Goal: Use online tool/utility: Utilize a website feature to perform a specific function

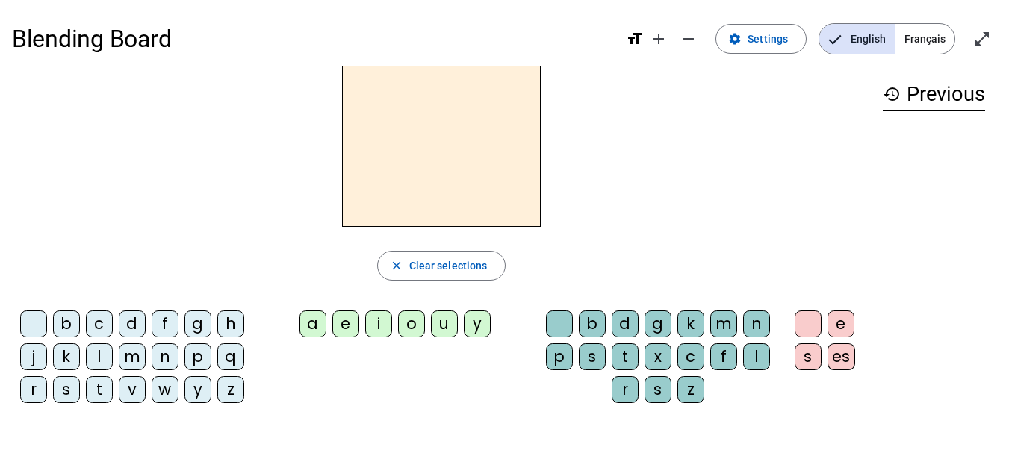
click at [66, 318] on div "b" at bounding box center [66, 324] width 27 height 27
click at [445, 321] on div "u" at bounding box center [444, 324] width 27 height 27
click at [99, 322] on div "c" at bounding box center [99, 324] width 27 height 27
click at [134, 328] on div "d" at bounding box center [132, 324] width 27 height 27
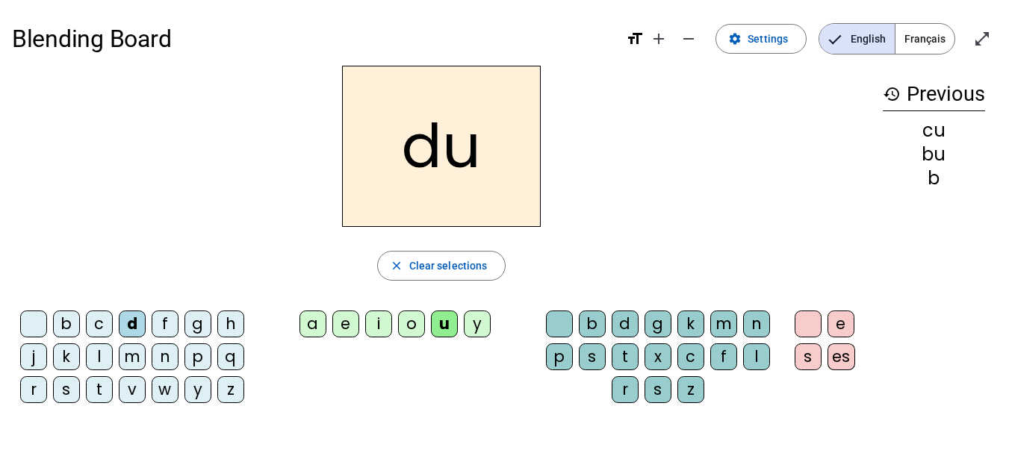
click at [160, 325] on div "f" at bounding box center [165, 324] width 27 height 27
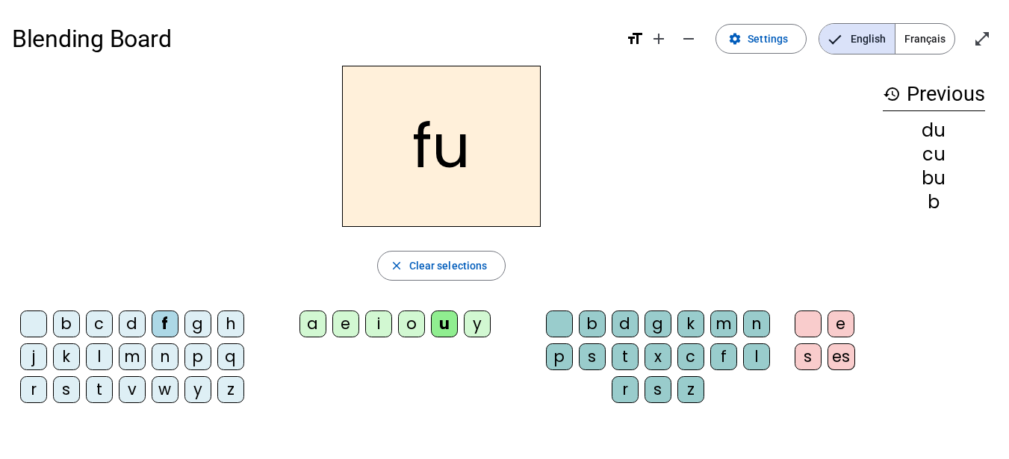
click at [31, 356] on div "j" at bounding box center [33, 356] width 27 height 27
click at [100, 351] on div "l" at bounding box center [99, 356] width 27 height 27
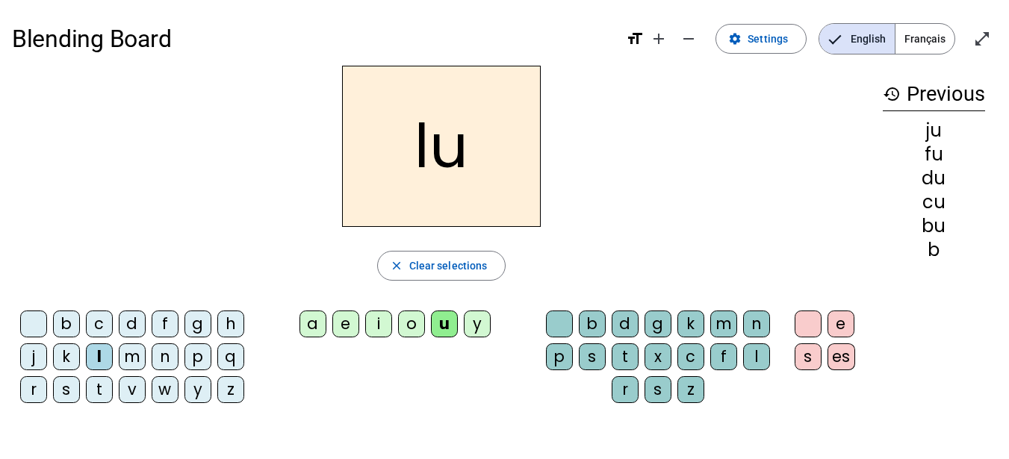
click at [137, 352] on div "m" at bounding box center [132, 356] width 27 height 27
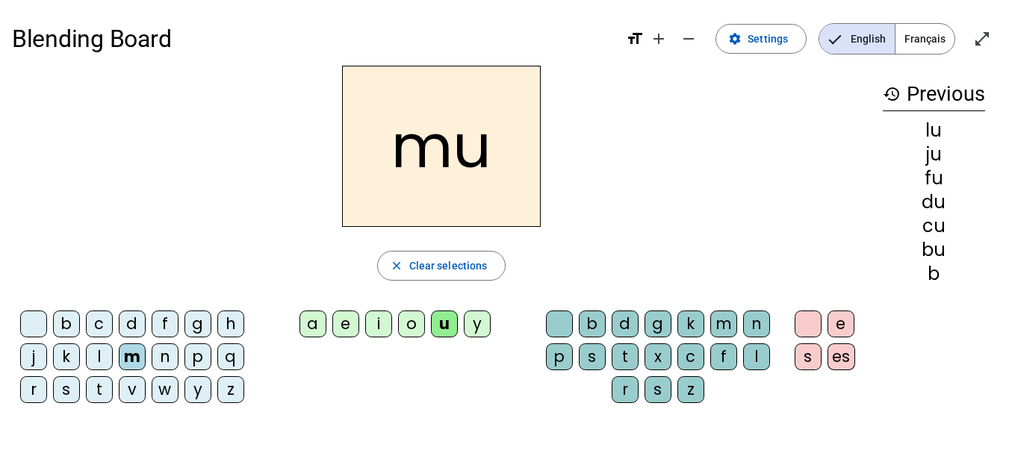
click at [166, 358] on div "n" at bounding box center [165, 356] width 27 height 27
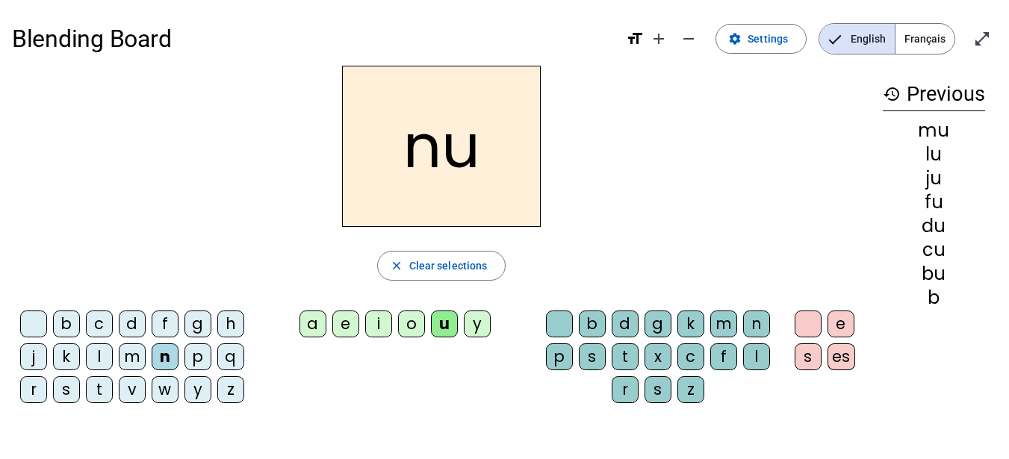
click at [194, 356] on div "p" at bounding box center [197, 356] width 27 height 27
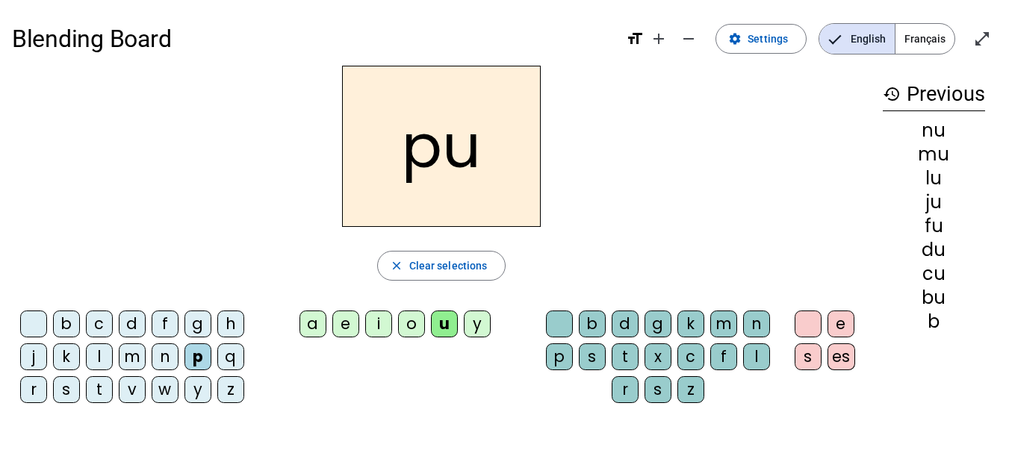
click at [30, 393] on div "r" at bounding box center [33, 389] width 27 height 27
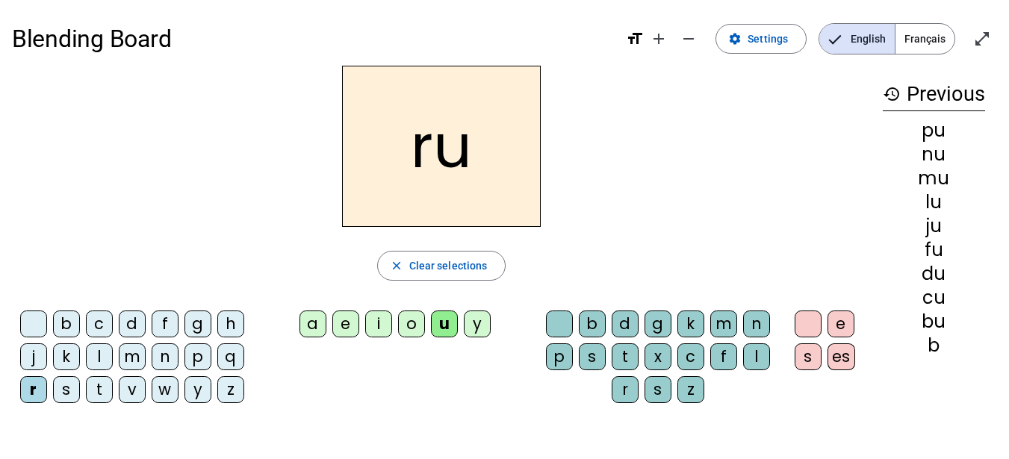
click at [62, 390] on div "s" at bounding box center [66, 389] width 27 height 27
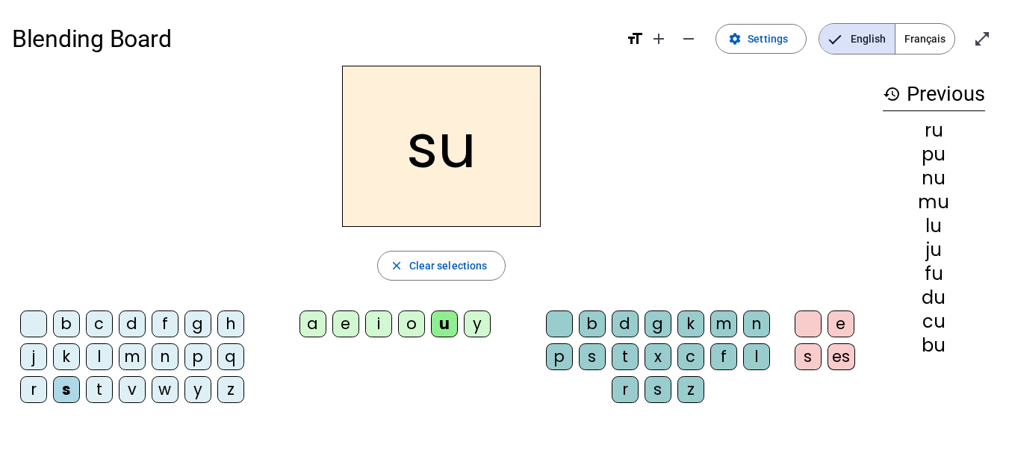
click at [96, 395] on div "t" at bounding box center [99, 389] width 27 height 27
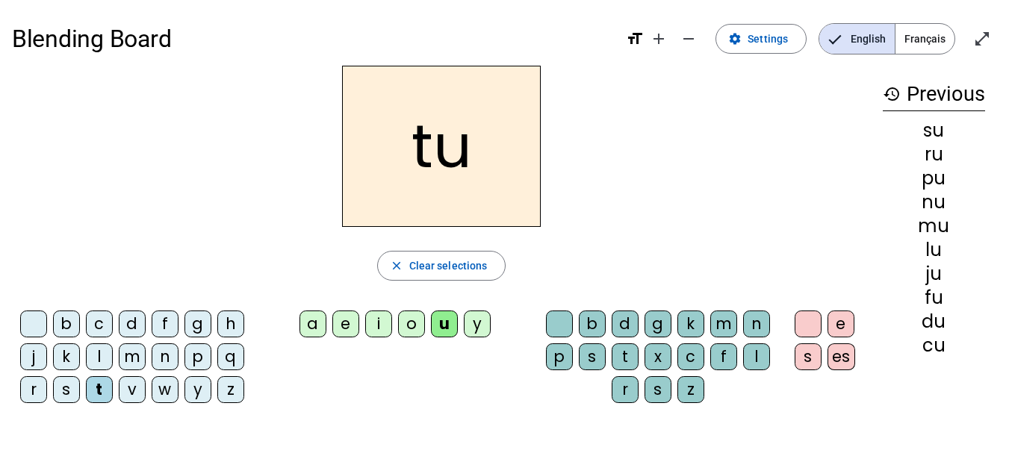
click at [128, 394] on div "v" at bounding box center [132, 389] width 27 height 27
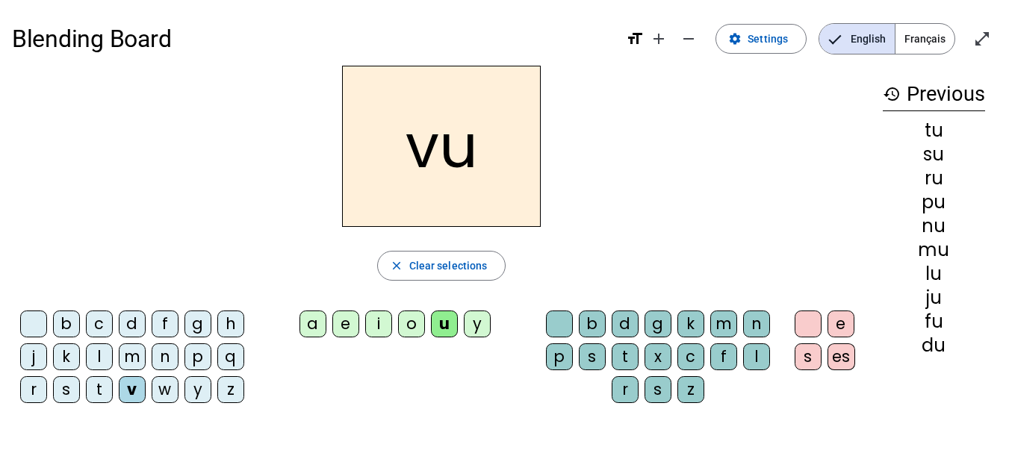
click at [755, 354] on div "l" at bounding box center [756, 356] width 27 height 27
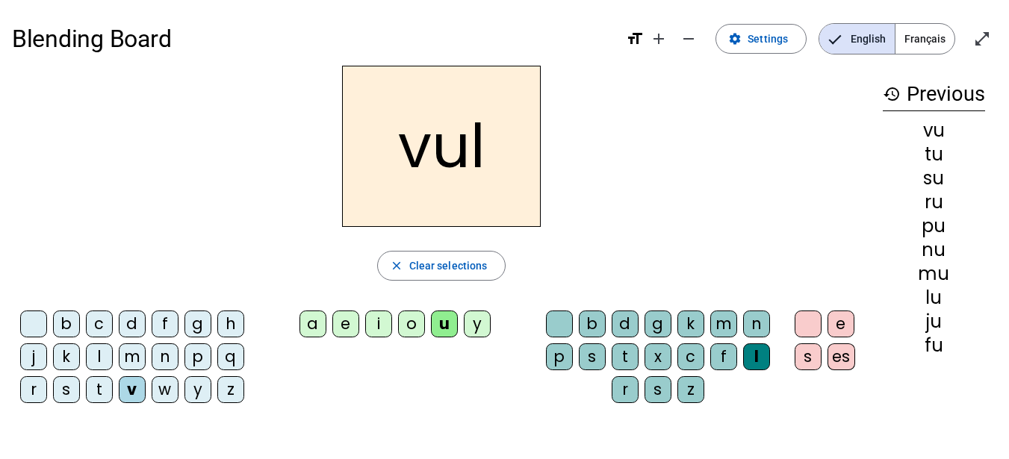
click at [68, 328] on div "b" at bounding box center [66, 324] width 27 height 27
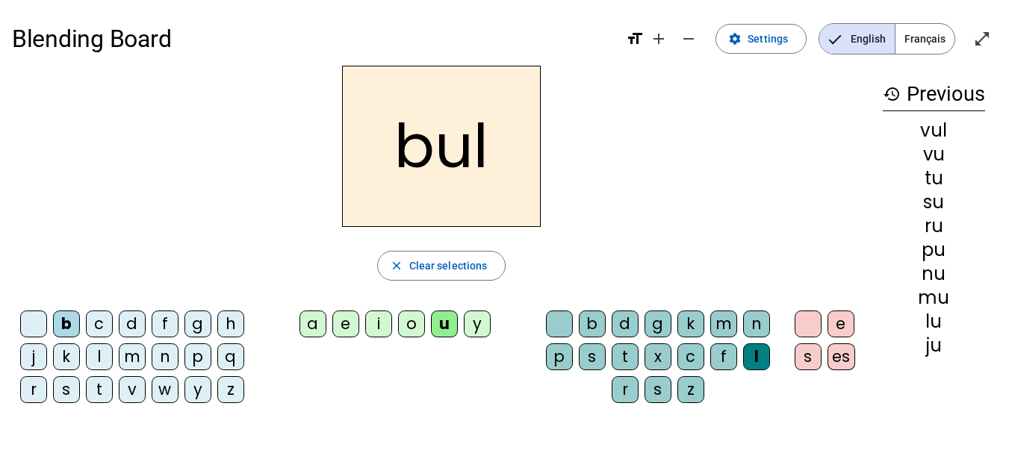
click at [96, 324] on div "c" at bounding box center [99, 324] width 27 height 27
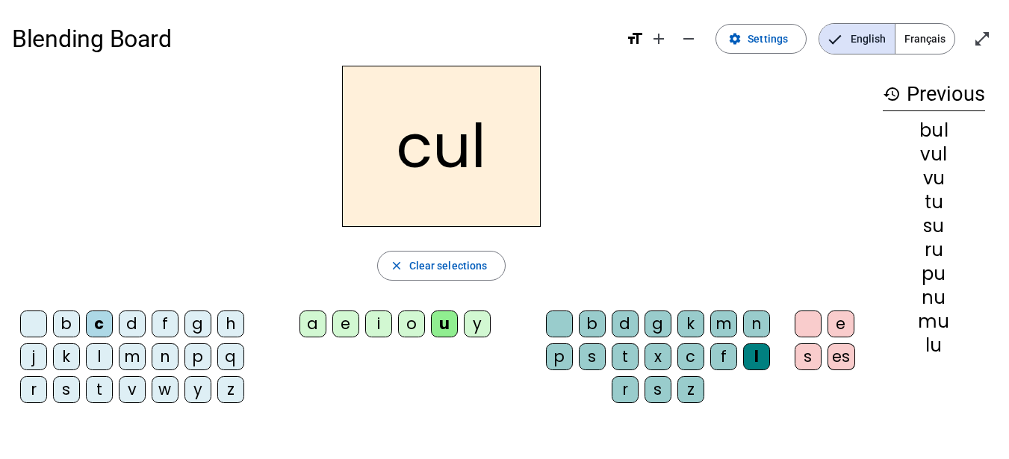
click at [135, 327] on div "d" at bounding box center [132, 324] width 27 height 27
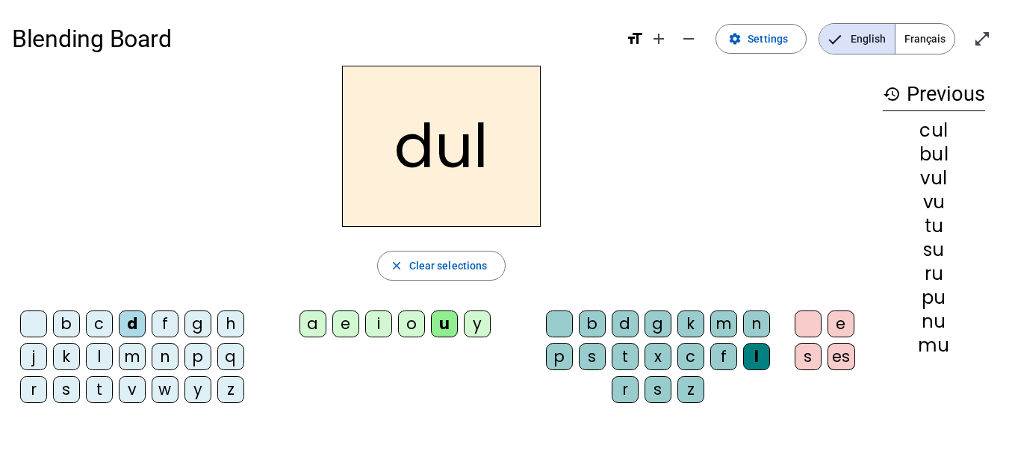
click at [163, 321] on div "f" at bounding box center [165, 324] width 27 height 27
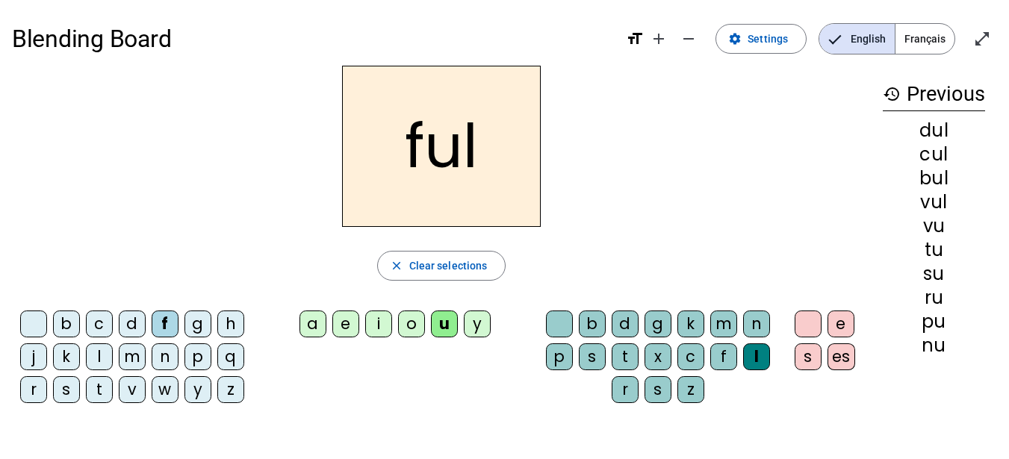
click at [31, 353] on div "j" at bounding box center [33, 356] width 27 height 27
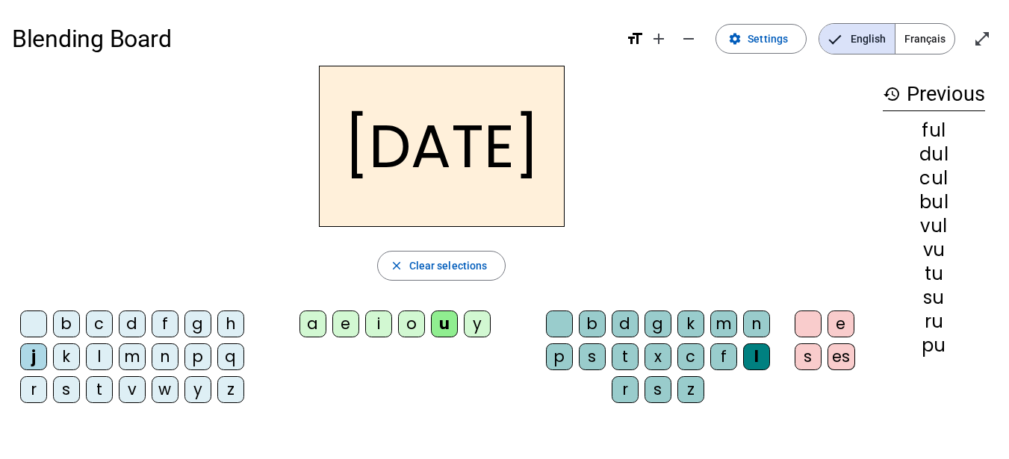
click at [100, 358] on div "l" at bounding box center [99, 356] width 27 height 27
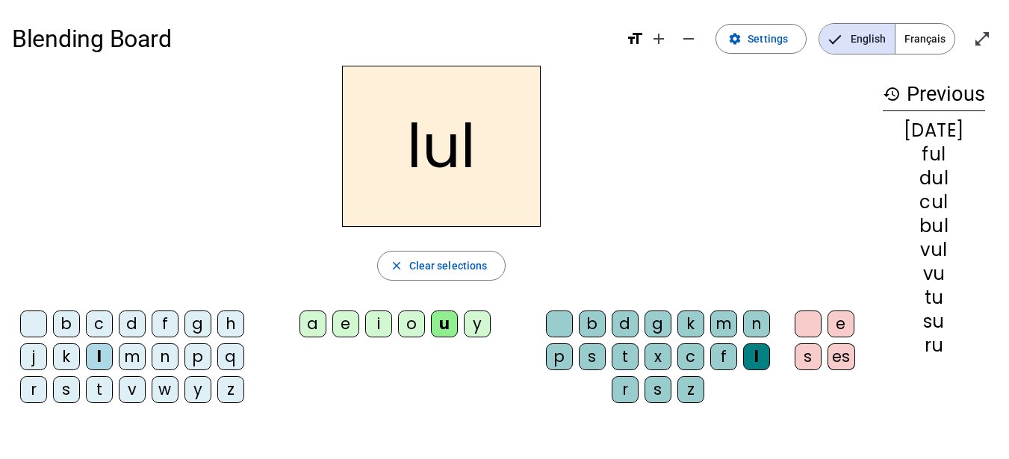
click at [134, 358] on div "m" at bounding box center [132, 356] width 27 height 27
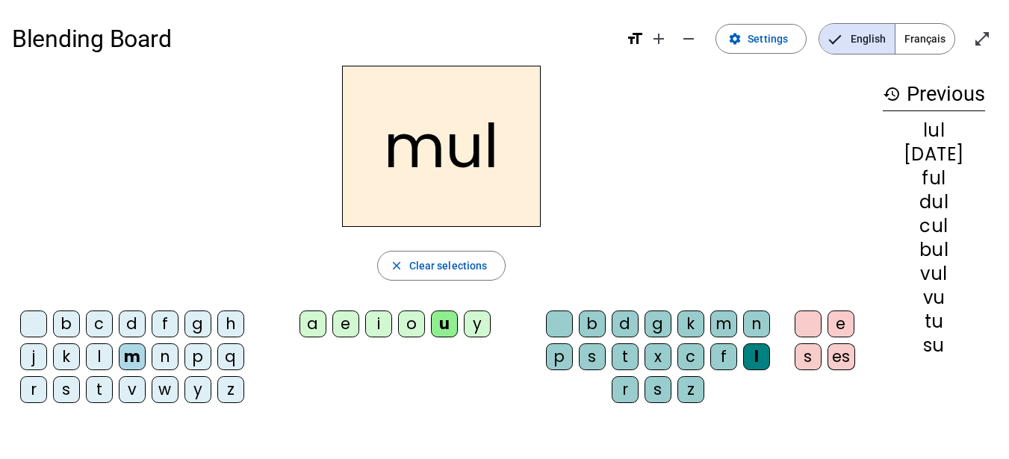
click at [166, 357] on div "n" at bounding box center [165, 356] width 27 height 27
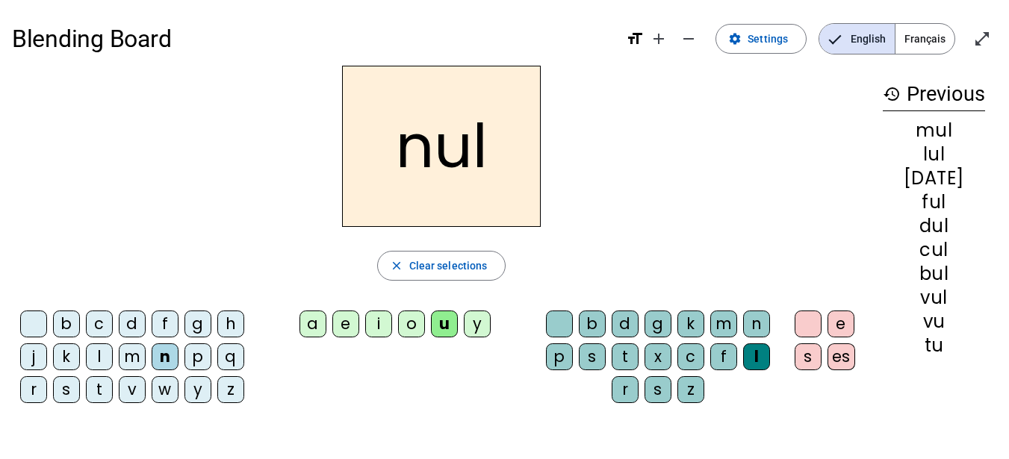
click at [202, 353] on div "p" at bounding box center [197, 356] width 27 height 27
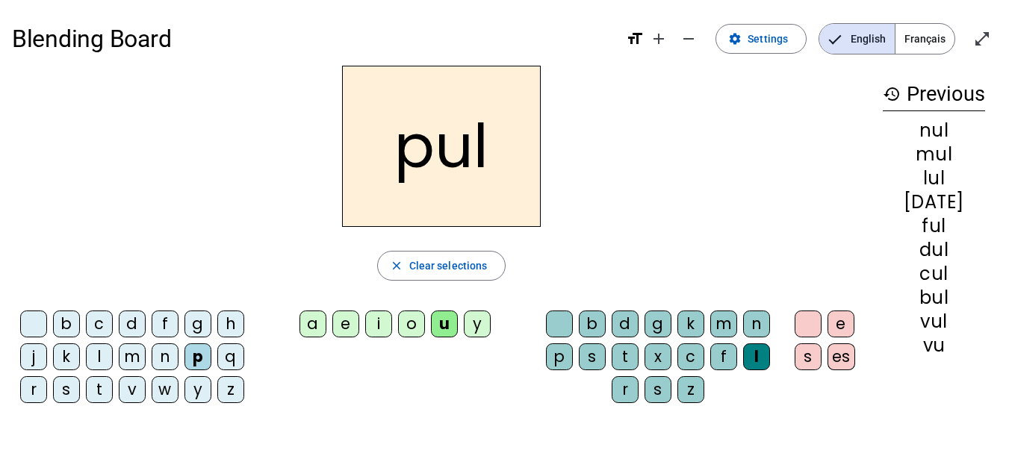
click at [37, 393] on div "r" at bounding box center [33, 389] width 27 height 27
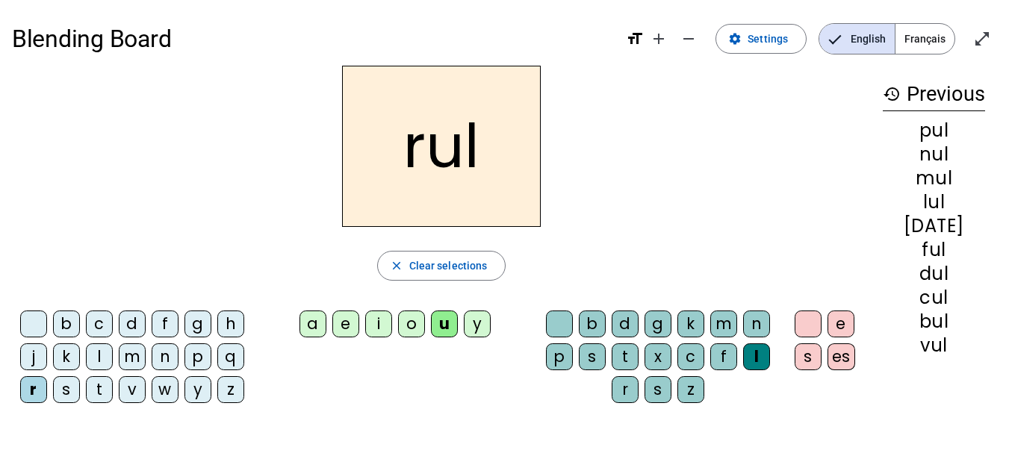
click at [64, 388] on div "s" at bounding box center [66, 389] width 27 height 27
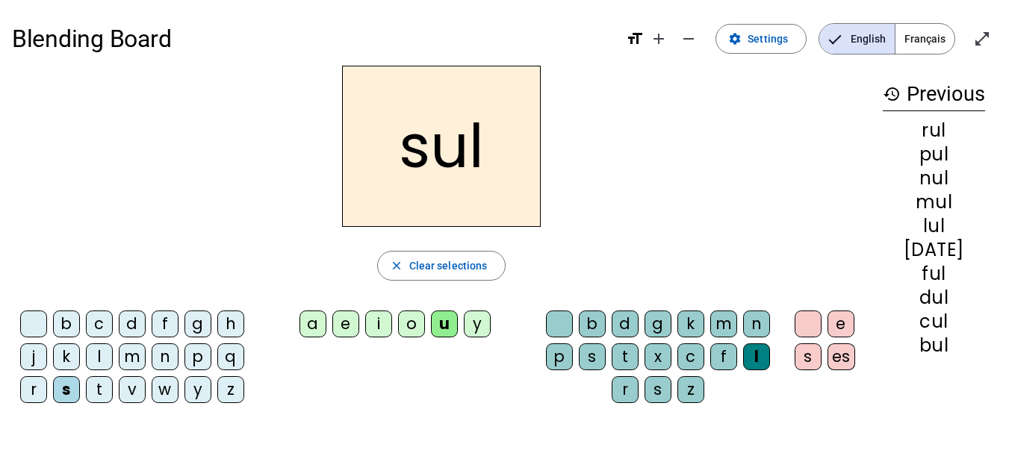
click at [93, 386] on div "t" at bounding box center [99, 389] width 27 height 27
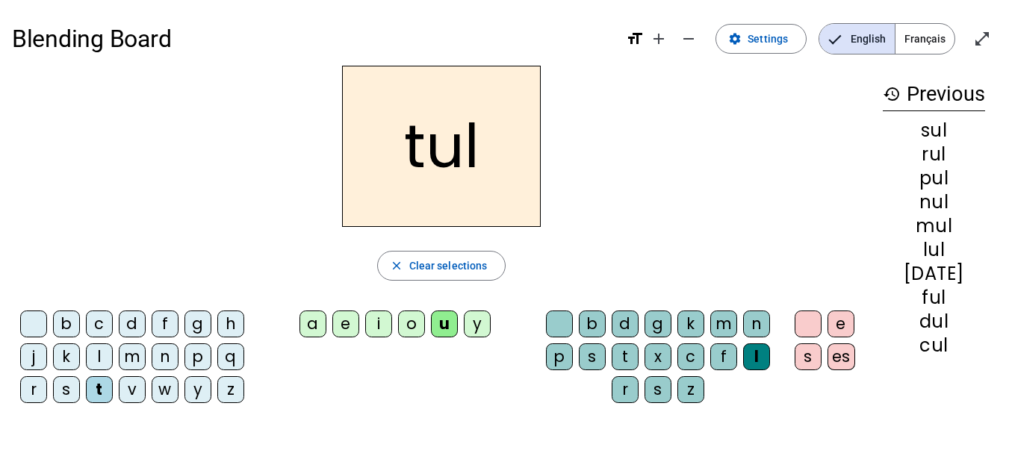
click at [129, 390] on div "v" at bounding box center [132, 389] width 27 height 27
